Goal: Information Seeking & Learning: Learn about a topic

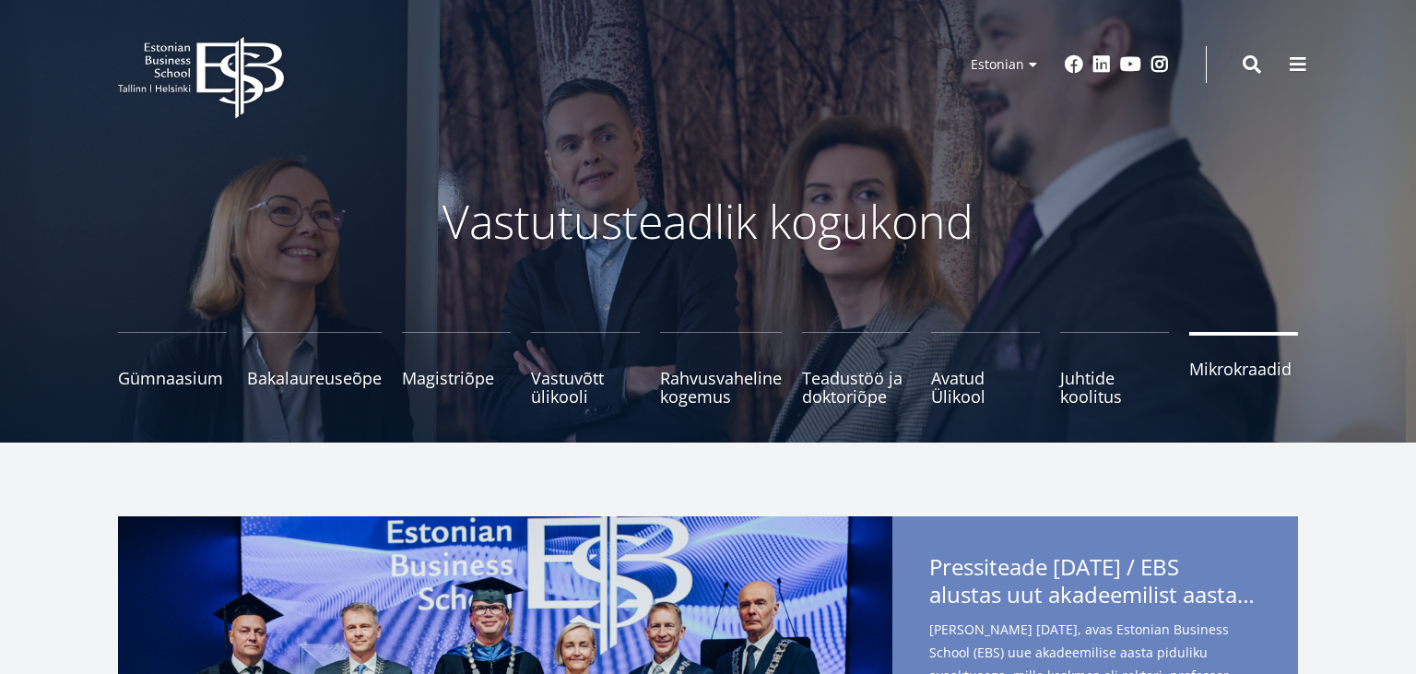
click at [1243, 384] on link "Mikrokraadid" at bounding box center [1243, 369] width 109 height 74
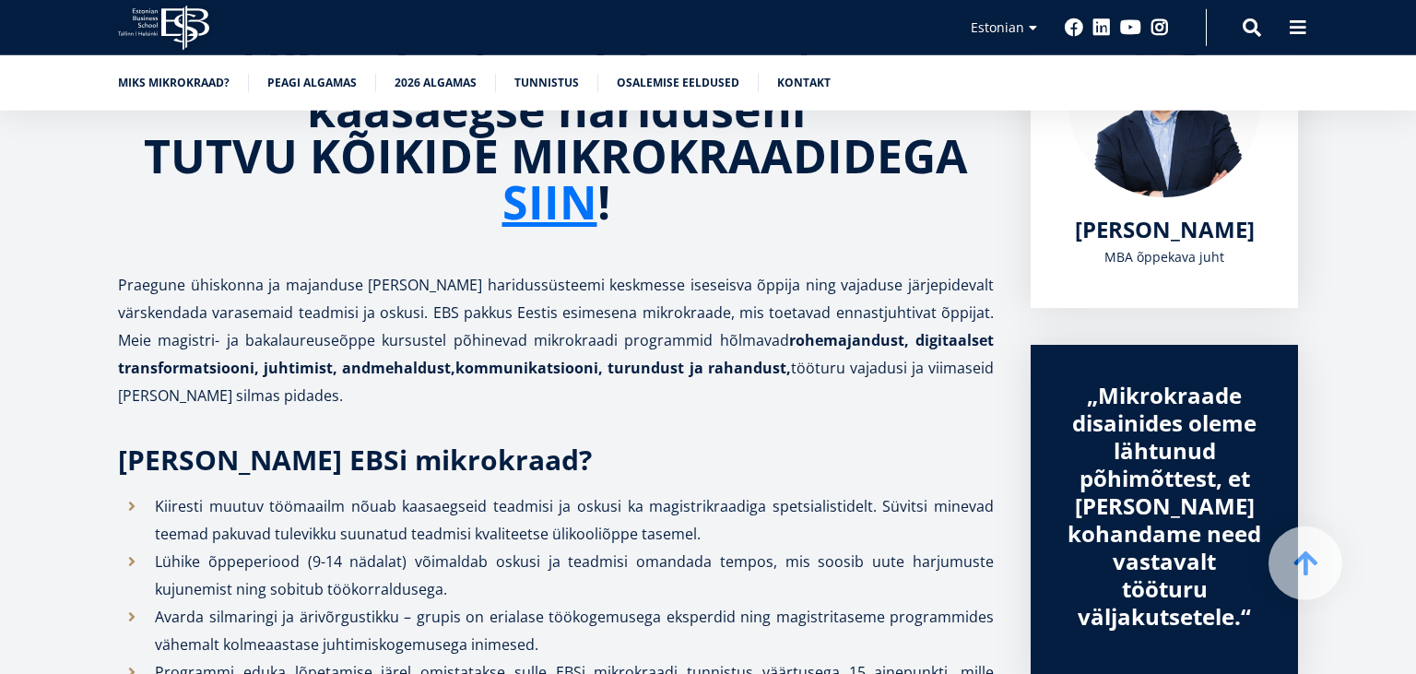
scroll to position [340, 0]
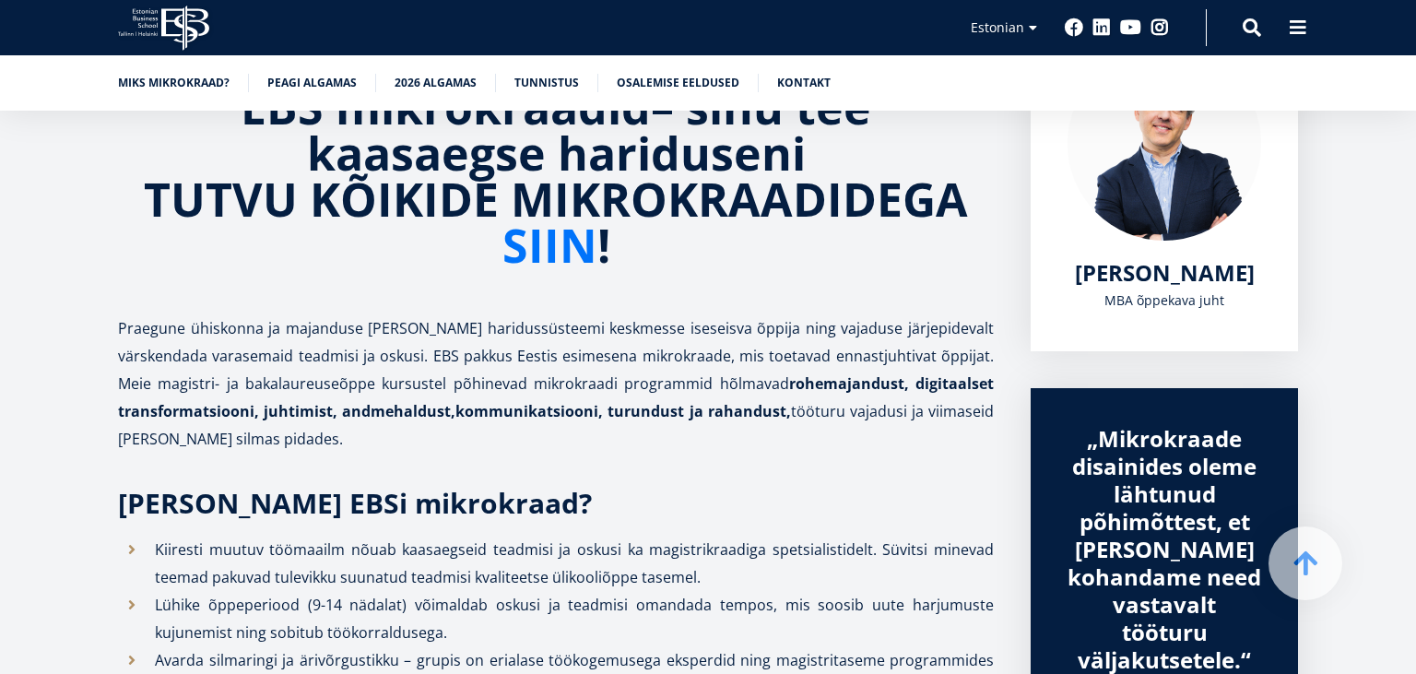
click at [549, 242] on link "SIIN" at bounding box center [549, 245] width 95 height 46
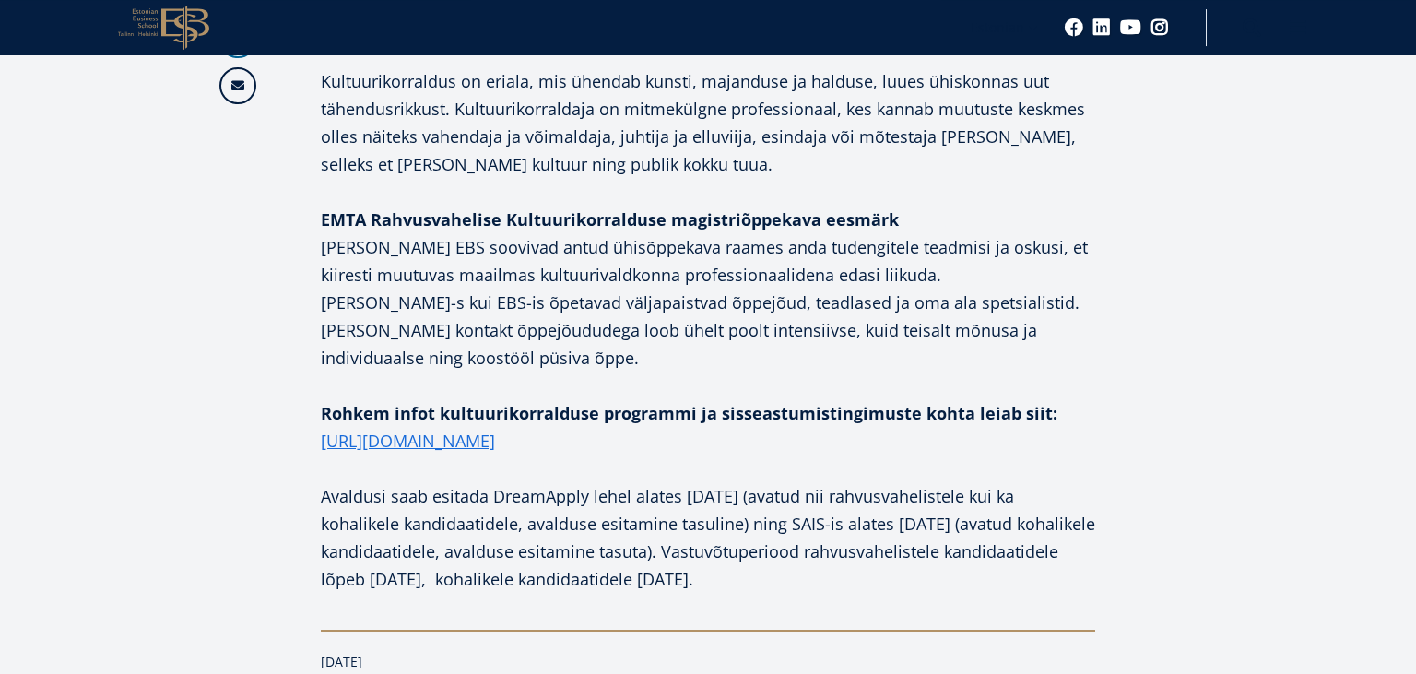
scroll to position [1119, 0]
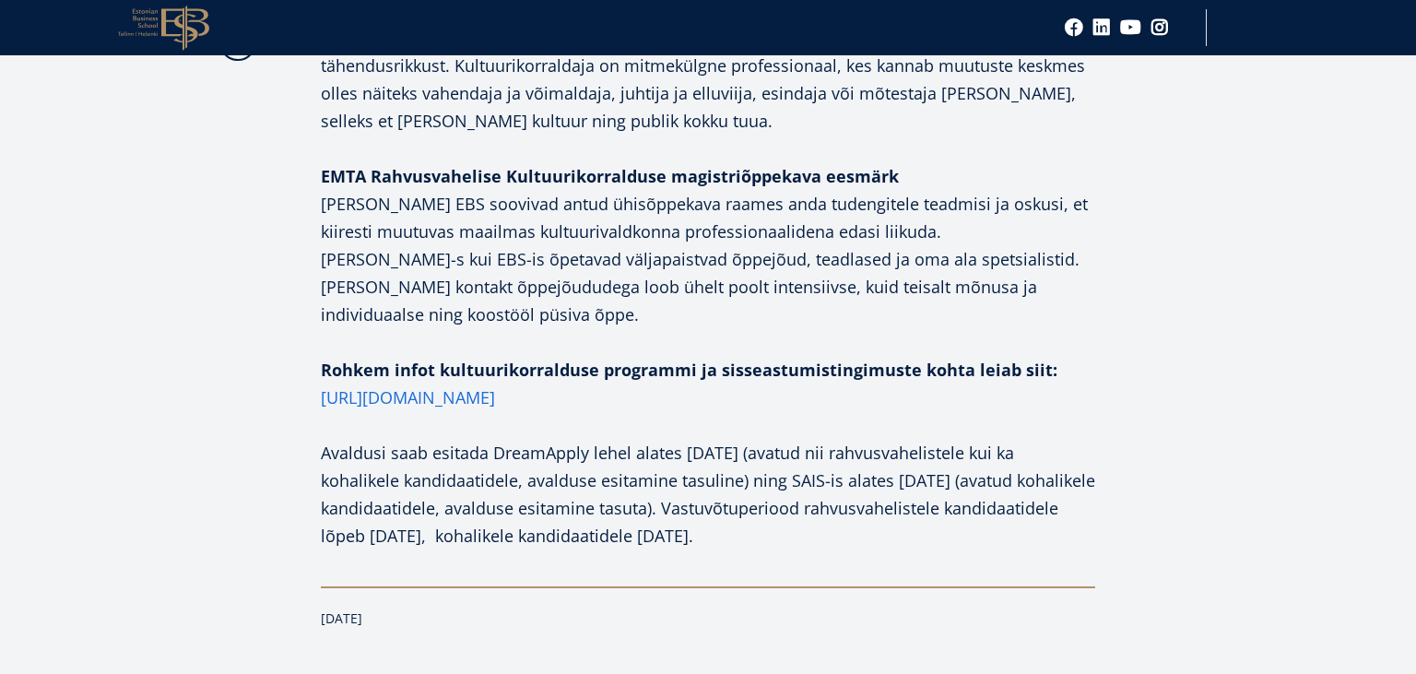
click at [465, 384] on link "https://eamt.ee/erialad/muusikateadus/kultuurikorraldus/" at bounding box center [408, 398] width 174 height 28
